Goal: Communication & Community: Answer question/provide support

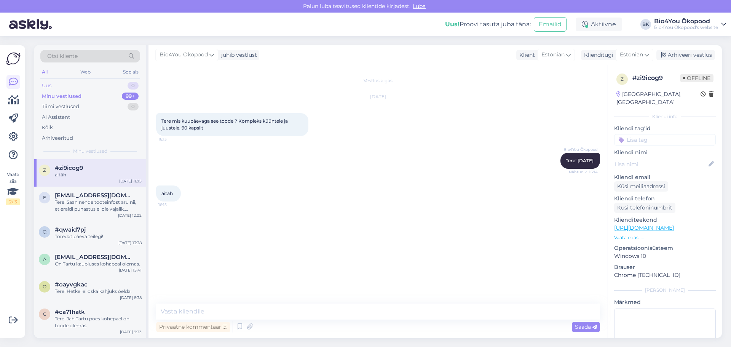
click at [64, 88] on div "Uus 0" at bounding box center [90, 85] width 100 height 11
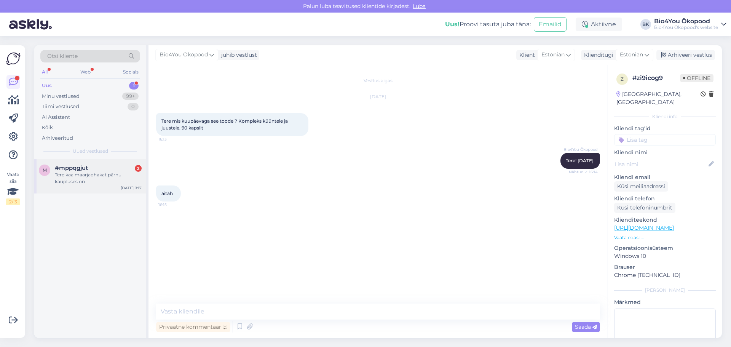
click at [94, 175] on div "Tere kaa maarjaohakat pärnu kaupluses on" at bounding box center [98, 178] width 87 height 14
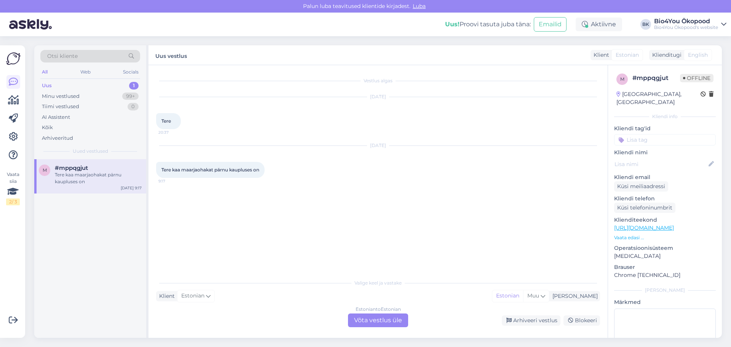
click at [378, 317] on div "Estonian to Estonian Võta vestlus üle" at bounding box center [378, 320] width 60 height 14
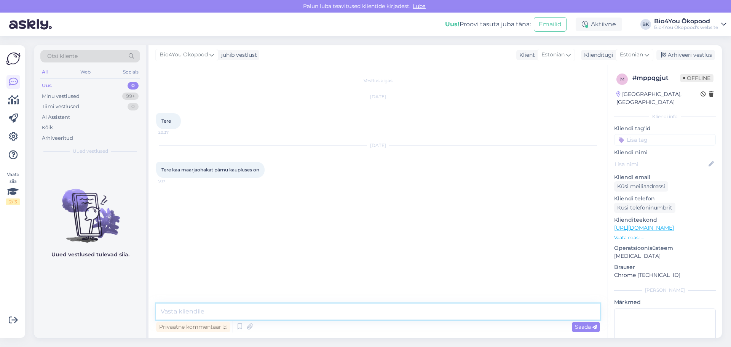
click at [214, 310] on textarea at bounding box center [378, 311] width 444 height 16
type textarea "Tere!"
click at [176, 311] on textarea "Maaraohaka [PERSON_NAME] ka kapslid on Pärnu poes olemas." at bounding box center [378, 311] width 444 height 16
type textarea "Maarjaohaka [PERSON_NAME] ka kapslid on Pärnu poes olemas."
click at [582, 327] on span "Saada" at bounding box center [586, 326] width 22 height 7
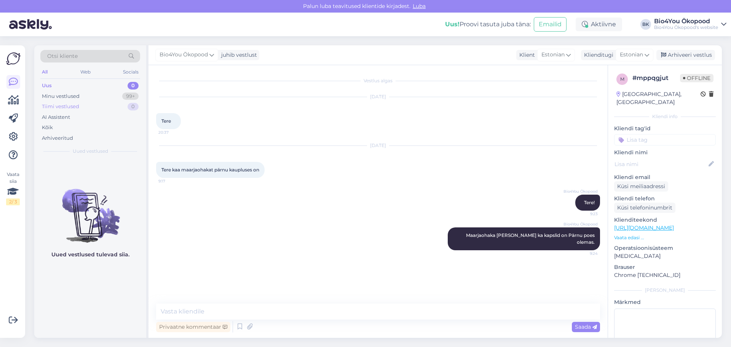
click at [78, 108] on div "Tiimi vestlused" at bounding box center [60, 107] width 37 height 8
click at [80, 96] on div "Minu vestlused 99+" at bounding box center [90, 96] width 100 height 11
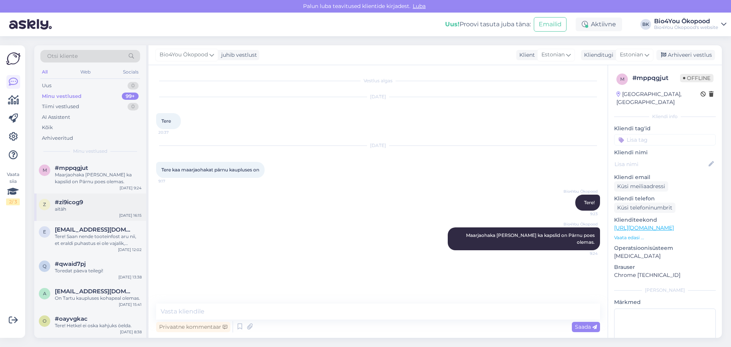
click at [80, 207] on div "aitäh" at bounding box center [98, 209] width 87 height 7
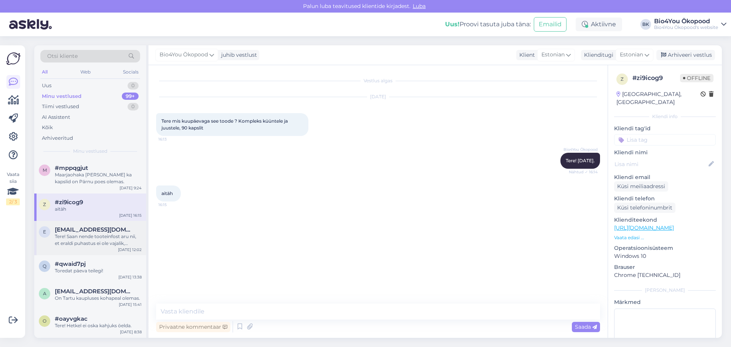
click at [81, 237] on div "Tere! Saan nende tooteinfost aru nii, et eraldi puhastus ei ole vajalik, [PERSO…" at bounding box center [98, 240] width 87 height 14
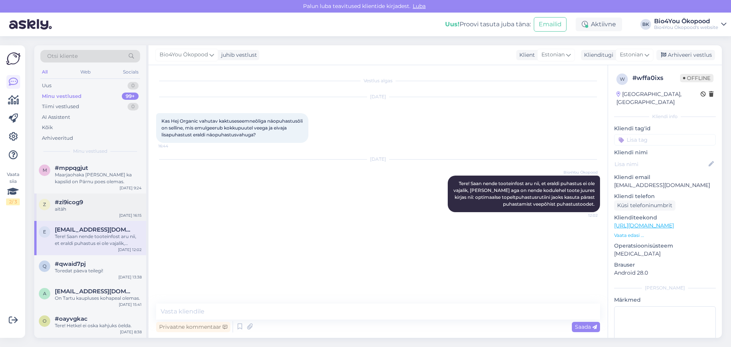
click at [87, 214] on div "z #zi9icog9 aitäh [DATE] 16:15" at bounding box center [90, 206] width 112 height 27
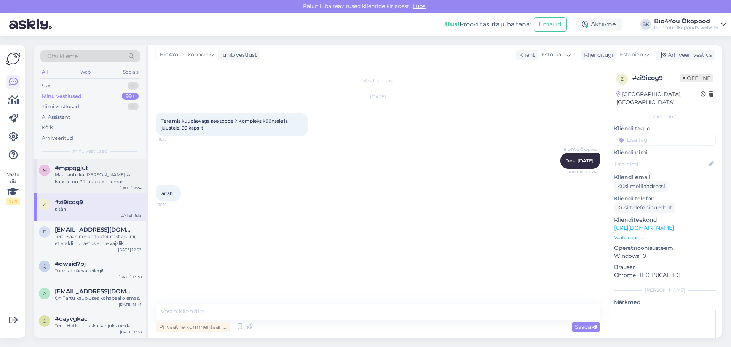
click at [84, 181] on div "Maarjaohaka [PERSON_NAME] ka kapslid on Pärnu poes olemas." at bounding box center [98, 178] width 87 height 14
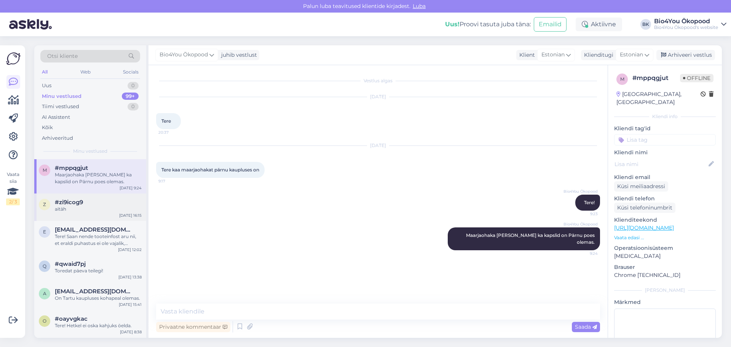
click at [71, 193] on div "z #zi9icog9 aitäh [DATE] 16:15" at bounding box center [90, 206] width 112 height 27
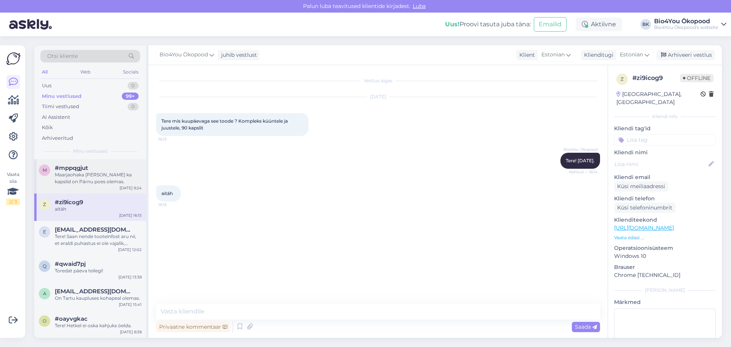
click at [77, 178] on div "Maarjaohaka [PERSON_NAME] ka kapslid on Pärnu poes olemas." at bounding box center [98, 178] width 87 height 14
